Goal: Browse casually: Explore the website without a specific task or goal

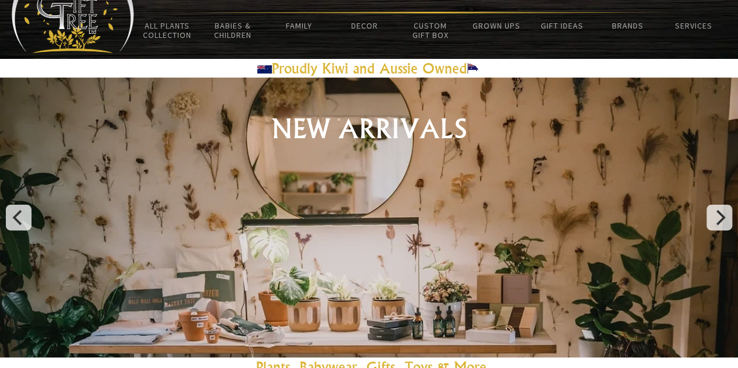
scroll to position [56, 0]
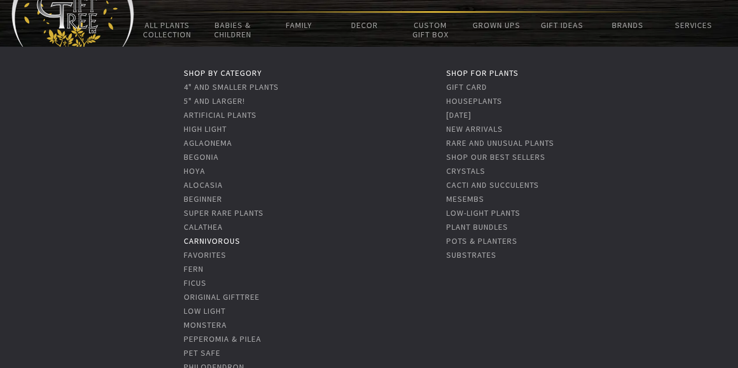
click at [211, 236] on link "Carnivorous" at bounding box center [212, 241] width 57 height 10
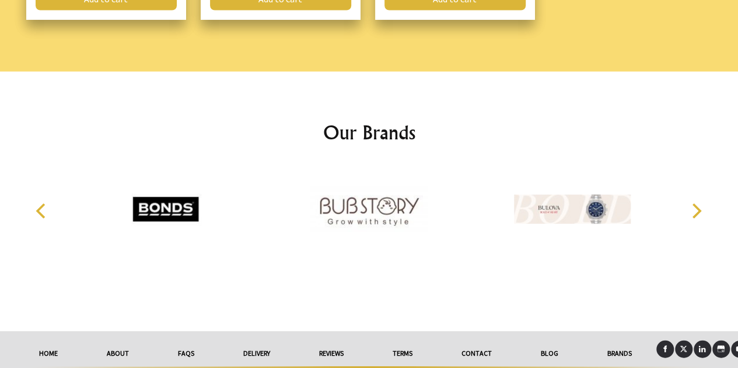
scroll to position [1317, 0]
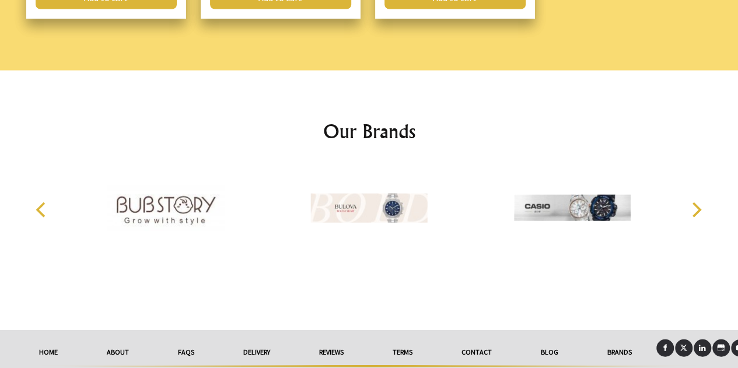
click at [181, 207] on img at bounding box center [165, 207] width 117 height 87
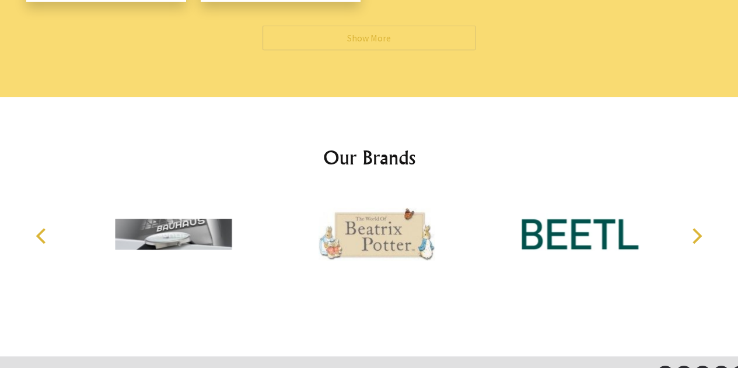
scroll to position [4667, 0]
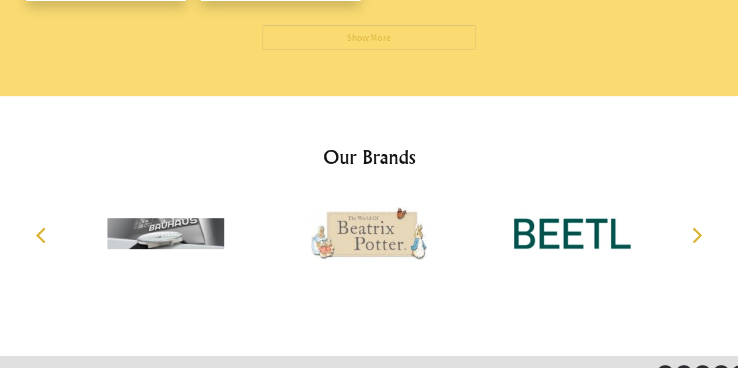
click at [181, 207] on img at bounding box center [165, 233] width 117 height 87
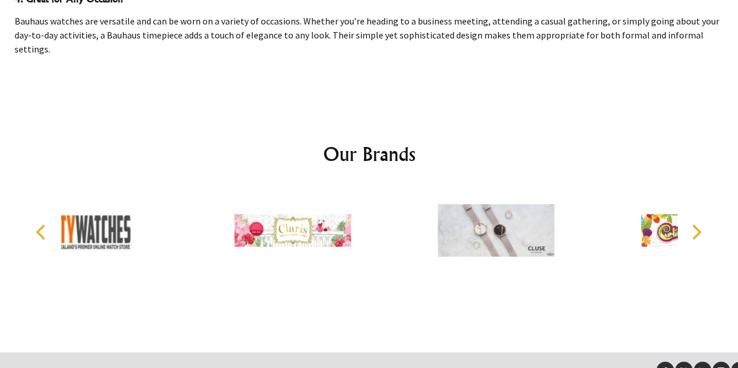
scroll to position [2221, 0]
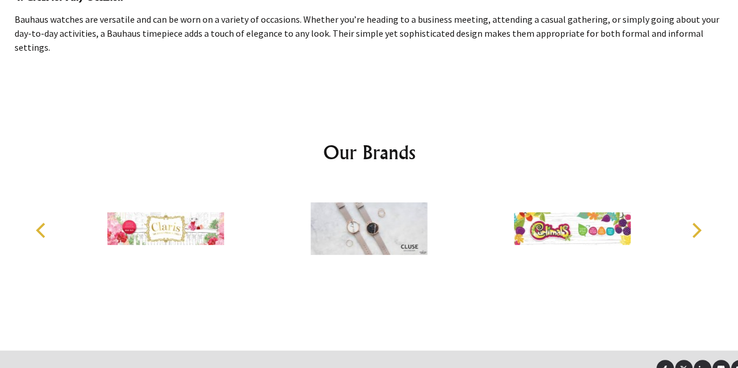
click at [573, 185] on img at bounding box center [572, 228] width 117 height 87
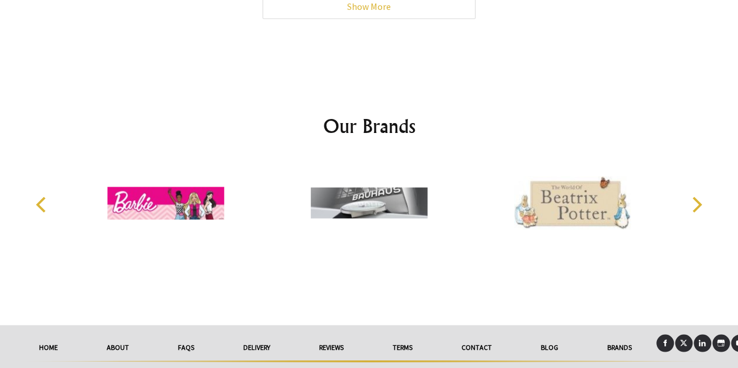
scroll to position [945, 0]
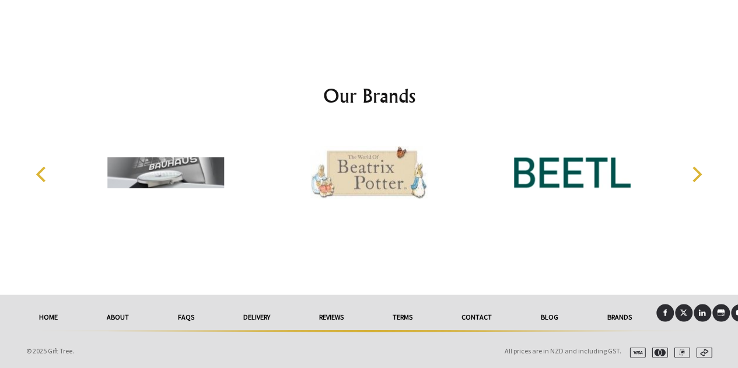
click at [378, 159] on img at bounding box center [368, 172] width 117 height 87
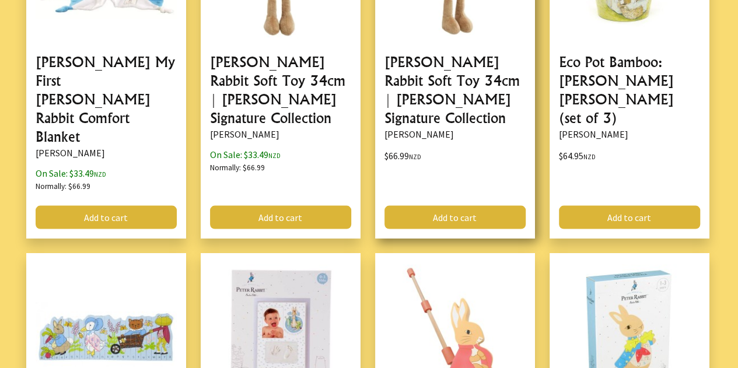
scroll to position [1146, 0]
